Goal: Communication & Community: Participate in discussion

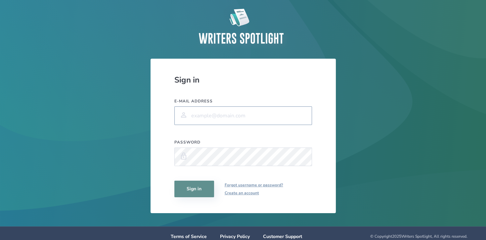
click at [240, 115] on input "E-mail address" at bounding box center [244, 115] width 138 height 19
type input "[EMAIL_ADDRESS][DOMAIN_NAME]"
click at [201, 190] on button "Sign in" at bounding box center [195, 188] width 40 height 17
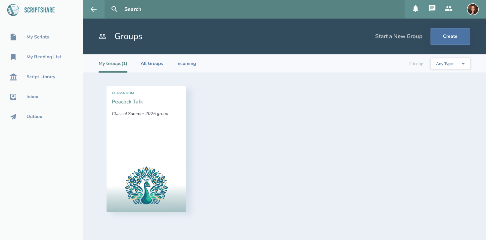
click at [131, 101] on link "Peacock Talk" at bounding box center [127, 101] width 31 height 7
select select "1"
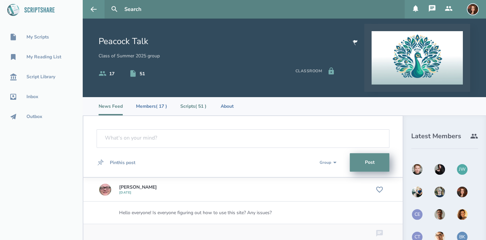
click at [191, 105] on li "Scripts ( 51 )" at bounding box center [193, 106] width 26 height 18
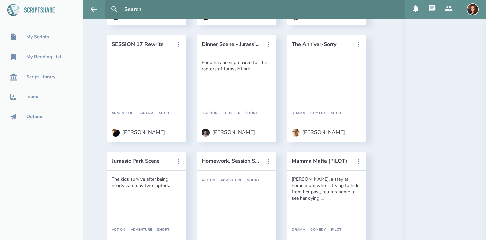
scroll to position [1873, 0]
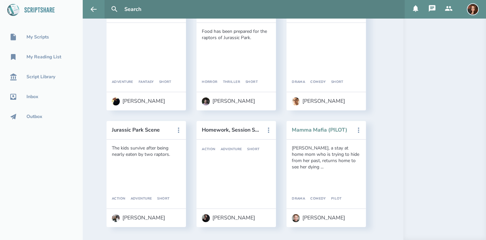
click at [315, 129] on button "Mamma Mafia (PILOT)" at bounding box center [322, 130] width 60 height 6
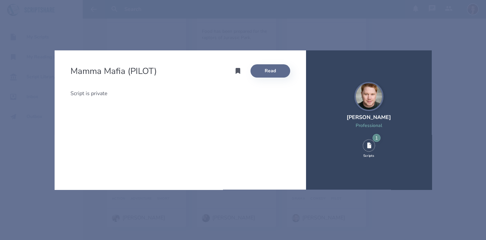
click at [275, 72] on link "Read" at bounding box center [271, 70] width 40 height 13
